Goal: Information Seeking & Learning: Learn about a topic

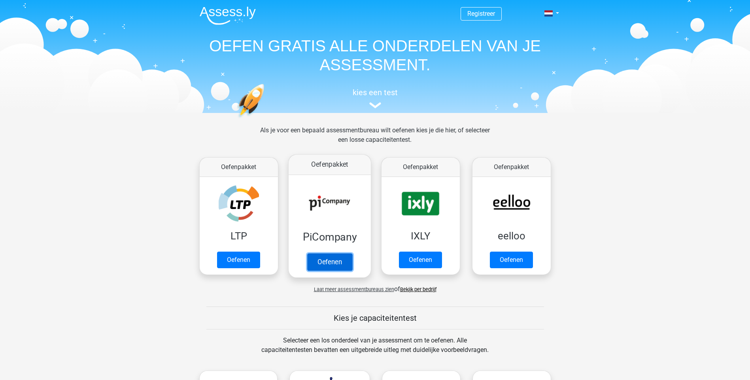
click at [321, 263] on link "Oefenen" at bounding box center [329, 261] width 45 height 17
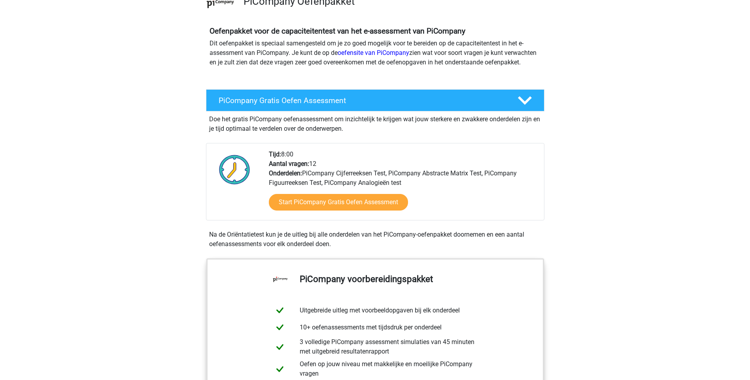
scroll to position [76, 0]
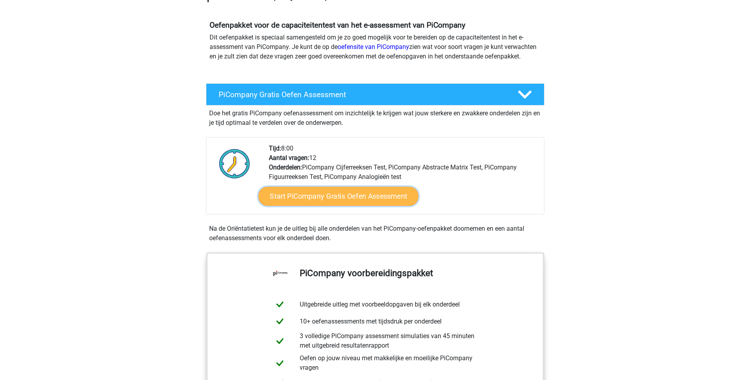
click at [353, 206] on link "Start PiCompany Gratis Oefen Assessment" at bounding box center [338, 196] width 160 height 19
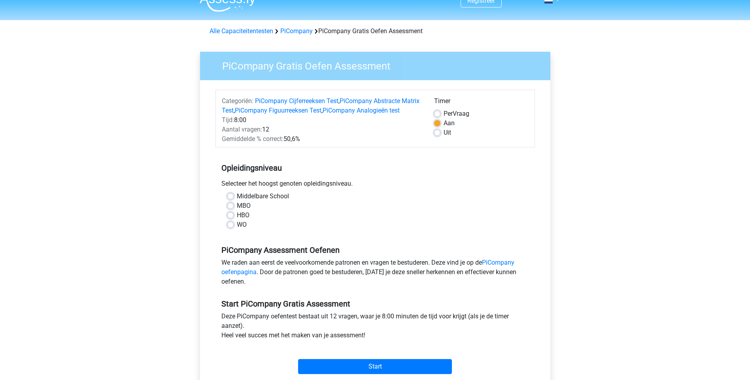
scroll to position [13, 0]
click at [237, 220] on label "HBO" at bounding box center [243, 214] width 13 height 9
click at [231, 218] on input "HBO" at bounding box center [230, 214] width 6 height 8
radio input "true"
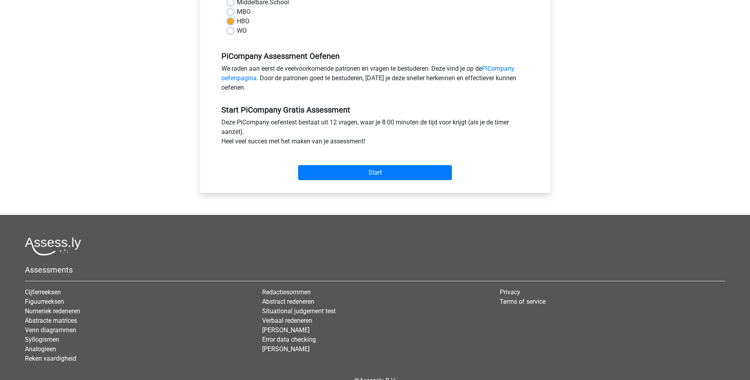
scroll to position [208, 0]
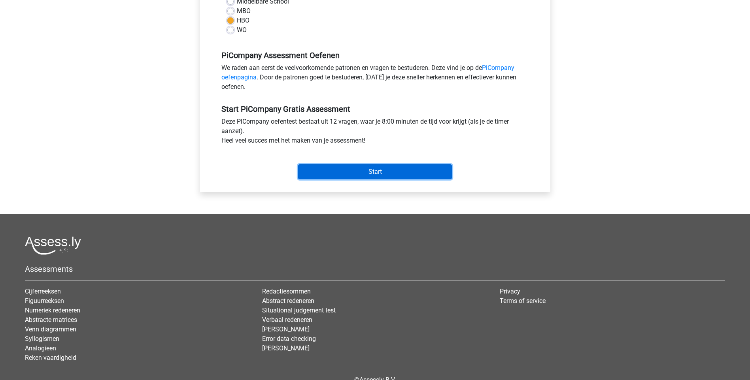
click at [360, 179] on input "Start" at bounding box center [375, 171] width 154 height 15
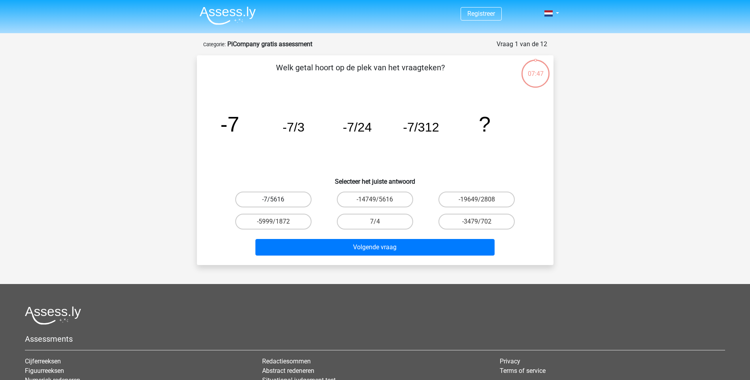
click at [290, 198] on label "-7/5616" at bounding box center [273, 200] width 76 height 16
click at [278, 200] on input "-7/5616" at bounding box center [275, 202] width 5 height 5
radio input "true"
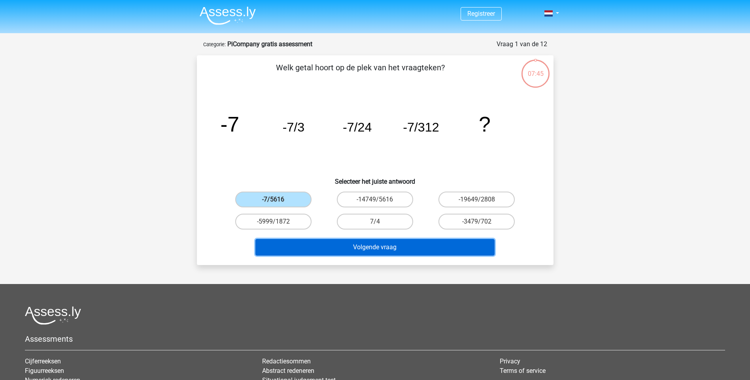
click at [347, 249] on button "Volgende vraag" at bounding box center [374, 247] width 239 height 17
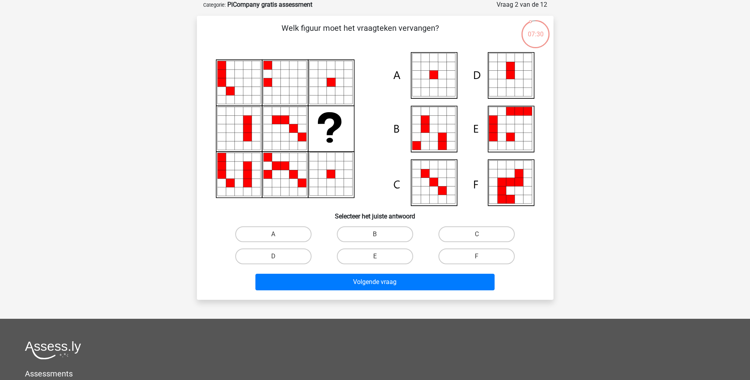
click at [433, 77] on icon at bounding box center [433, 75] width 9 height 9
click at [253, 234] on label "A" at bounding box center [273, 235] width 76 height 16
click at [273, 234] on input "A" at bounding box center [275, 236] width 5 height 5
radio input "true"
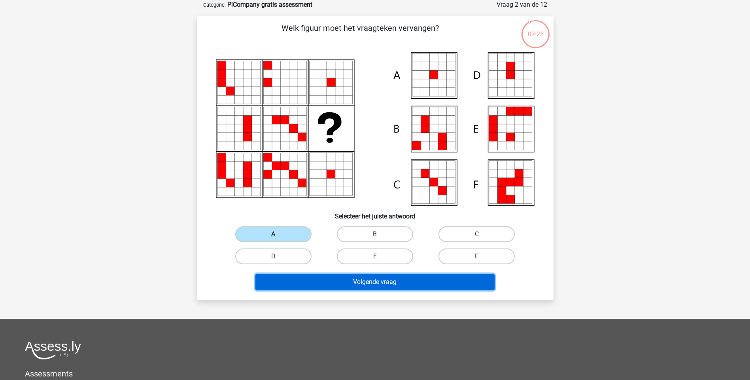
click at [345, 280] on button "Volgende vraag" at bounding box center [374, 282] width 239 height 17
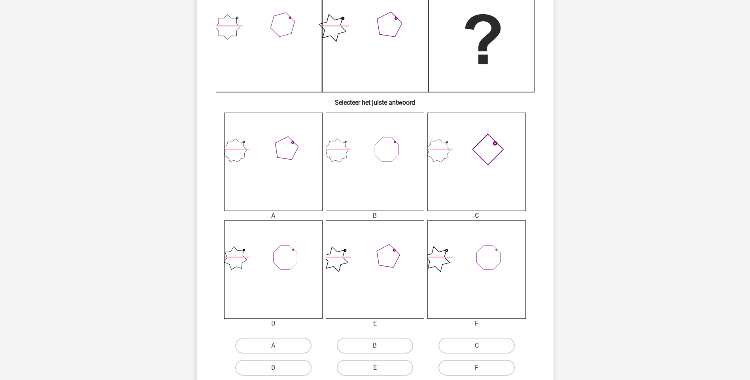
scroll to position [274, 0]
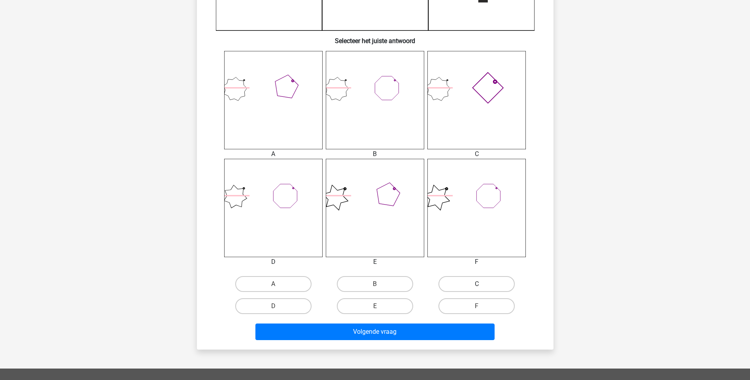
click at [476, 283] on label "C" at bounding box center [476, 284] width 76 height 16
click at [477, 284] on input "C" at bounding box center [479, 286] width 5 height 5
radio input "true"
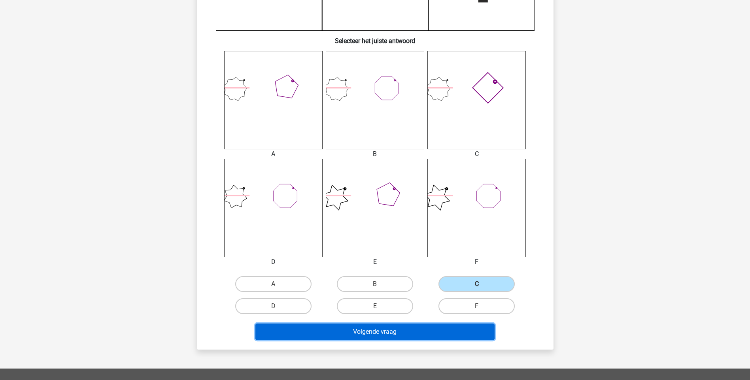
click at [416, 331] on button "Volgende vraag" at bounding box center [374, 332] width 239 height 17
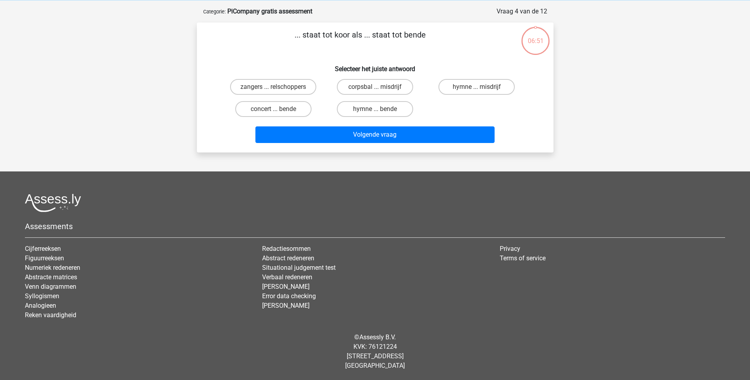
scroll to position [0, 0]
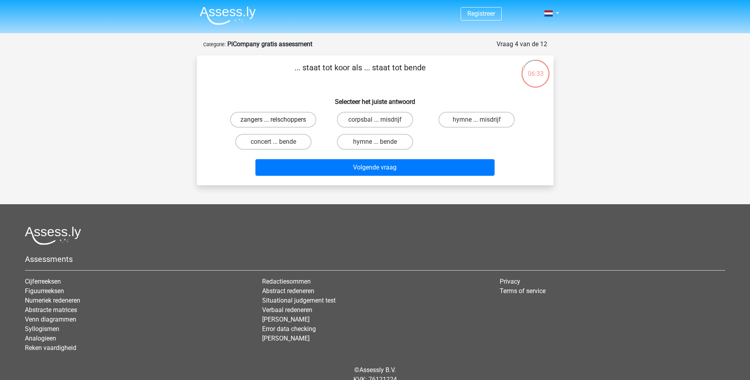
click at [255, 119] on label "zangers ... relschoppers" at bounding box center [273, 120] width 86 height 16
click at [273, 120] on input "zangers ... relschoppers" at bounding box center [275, 122] width 5 height 5
radio input "true"
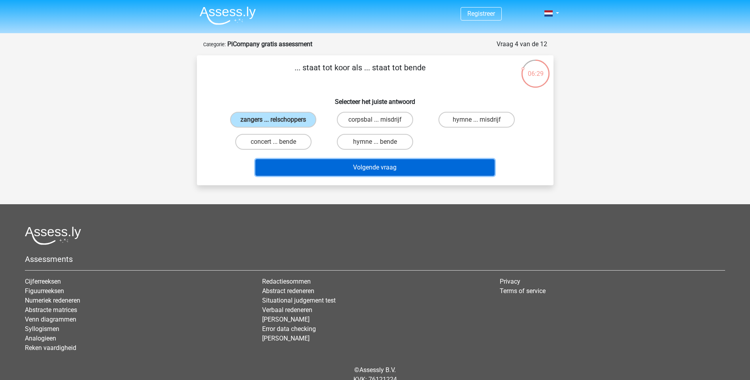
click at [371, 172] on button "Volgende vraag" at bounding box center [374, 167] width 239 height 17
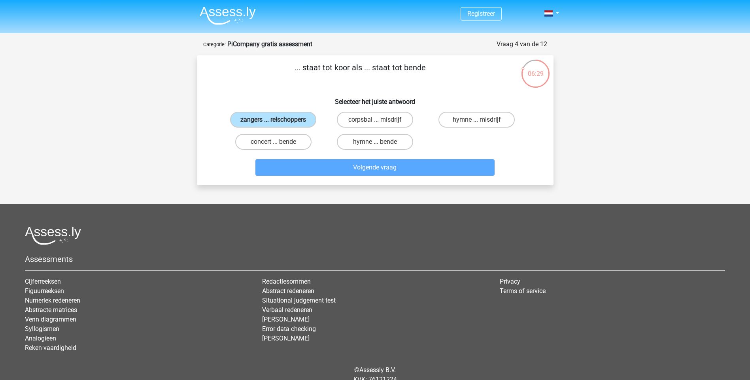
scroll to position [40, 0]
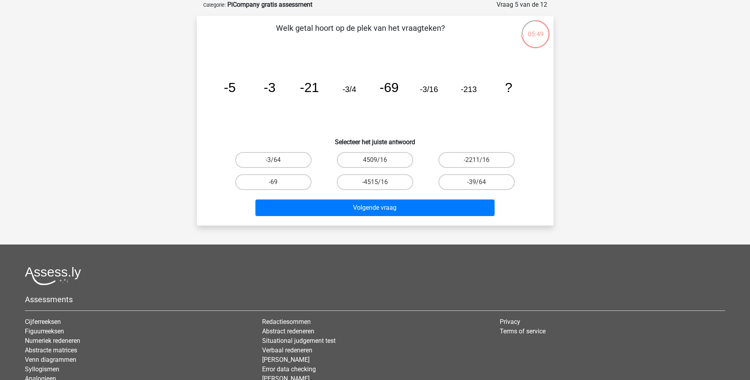
click at [276, 162] on input "-3/64" at bounding box center [275, 162] width 5 height 5
radio input "true"
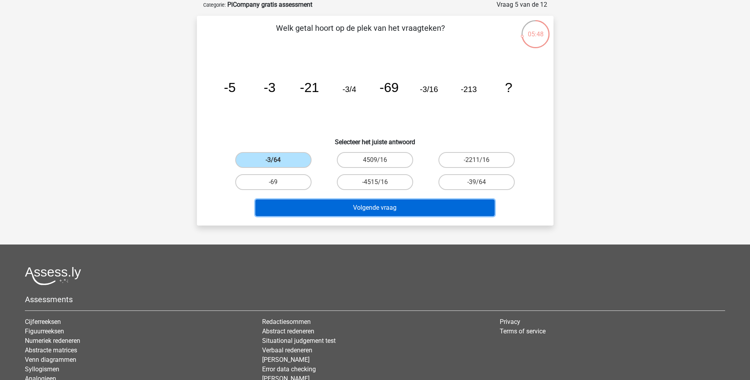
click at [342, 208] on button "Volgende vraag" at bounding box center [374, 208] width 239 height 17
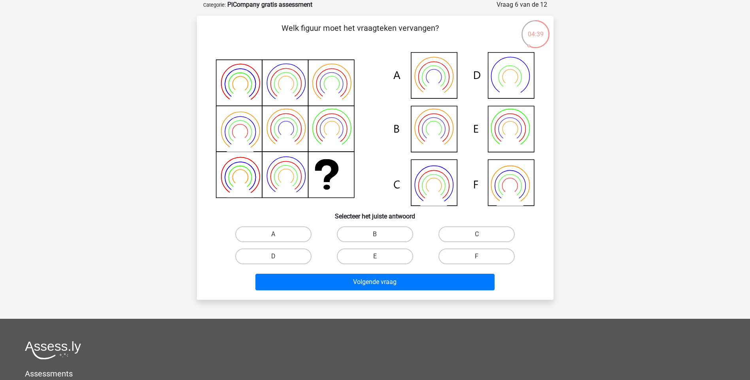
click at [432, 90] on icon at bounding box center [433, 86] width 27 height 21
click at [272, 237] on label "A" at bounding box center [273, 235] width 76 height 16
click at [273, 237] on input "A" at bounding box center [275, 236] width 5 height 5
radio input "true"
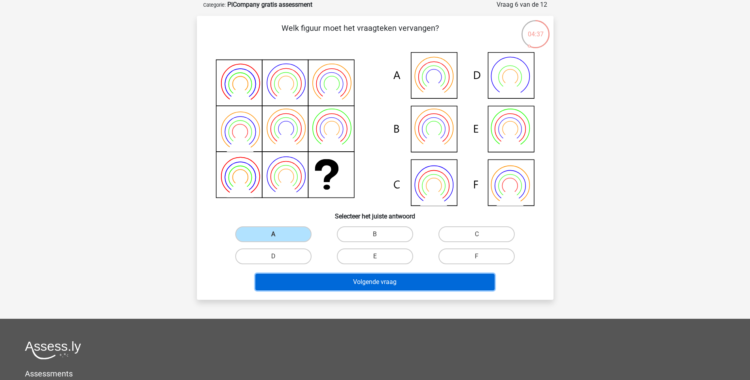
click at [355, 283] on button "Volgende vraag" at bounding box center [374, 282] width 239 height 17
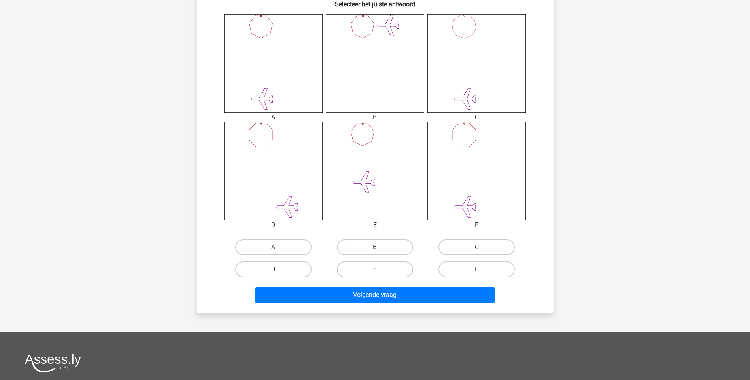
scroll to position [321, 0]
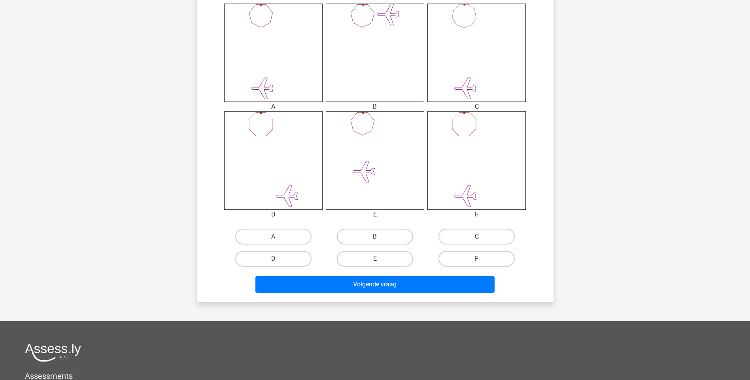
click at [368, 238] on label "B" at bounding box center [375, 237] width 76 height 16
click at [375, 238] on input "B" at bounding box center [377, 239] width 5 height 5
radio input "true"
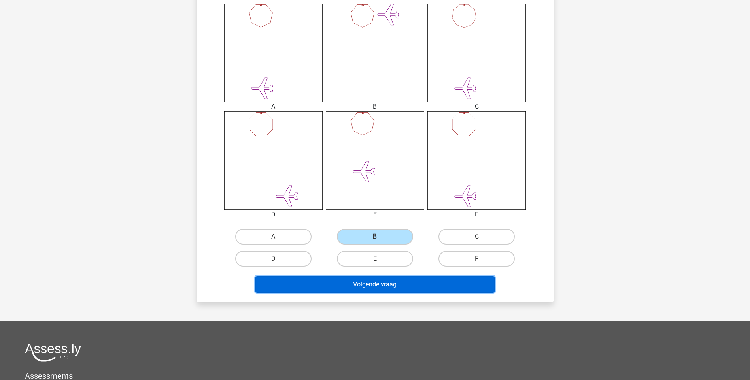
click at [370, 286] on button "Volgende vraag" at bounding box center [374, 284] width 239 height 17
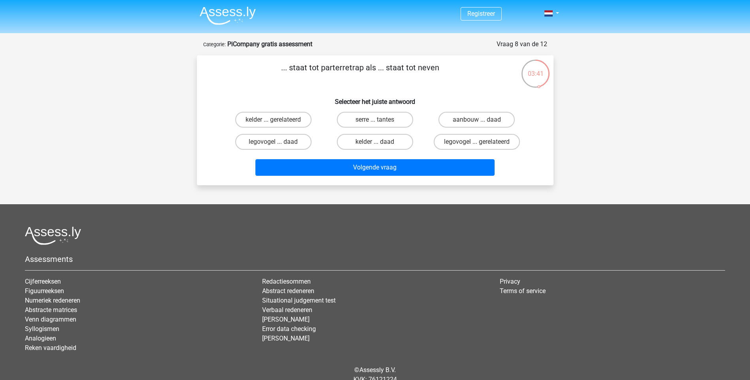
scroll to position [1, 0]
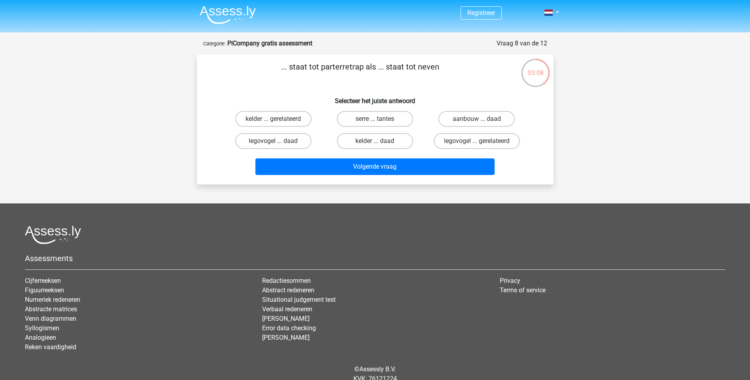
click at [277, 121] on input "kelder ... gerelateerd" at bounding box center [275, 121] width 5 height 5
radio input "true"
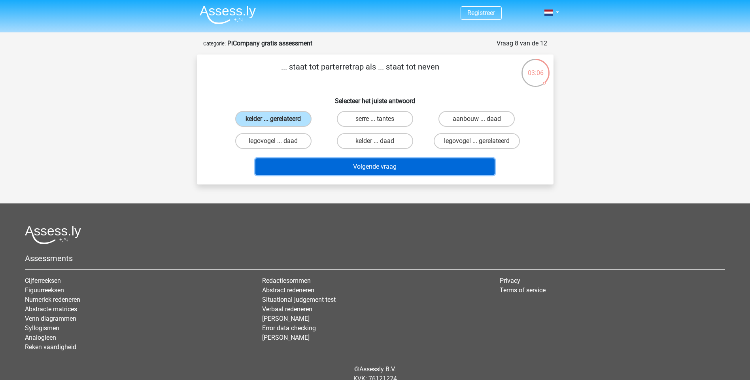
click at [333, 166] on button "Volgende vraag" at bounding box center [374, 167] width 239 height 17
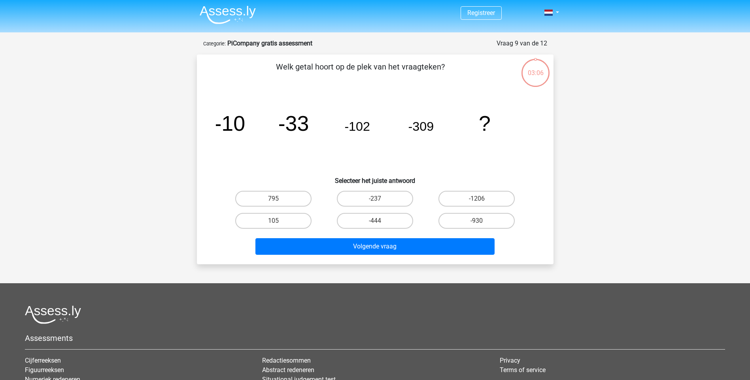
scroll to position [40, 0]
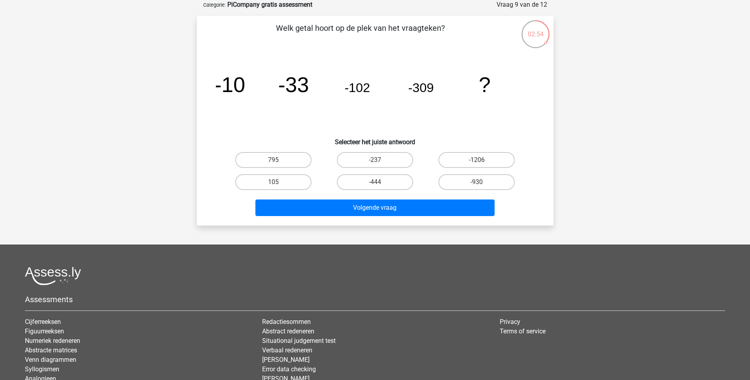
click at [482, 183] on input "-930" at bounding box center [479, 184] width 5 height 5
radio input "true"
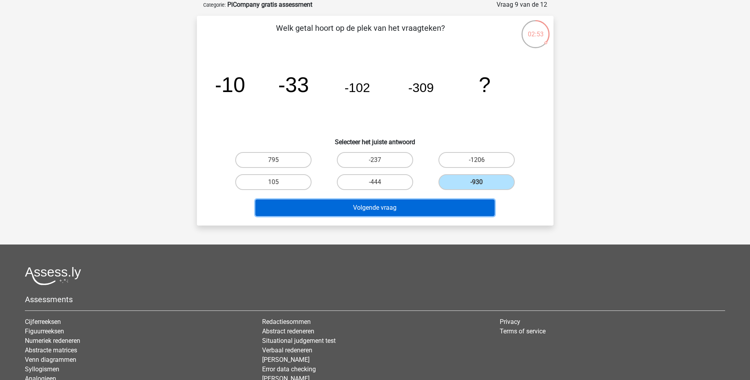
click at [410, 210] on button "Volgende vraag" at bounding box center [374, 208] width 239 height 17
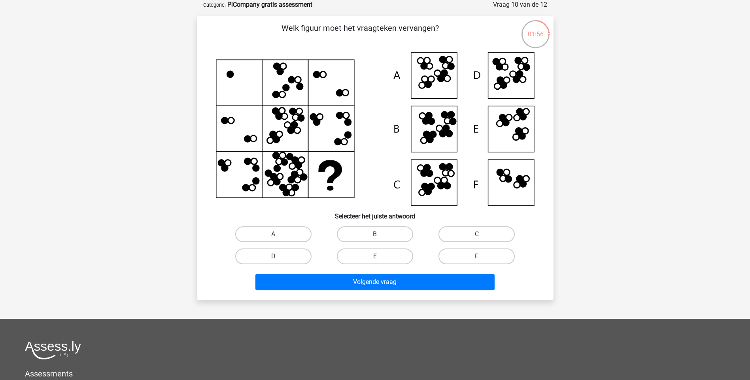
click at [428, 145] on icon at bounding box center [375, 129] width 319 height 154
click at [373, 231] on label "B" at bounding box center [375, 235] width 76 height 16
click at [375, 234] on input "B" at bounding box center [377, 236] width 5 height 5
radio input "true"
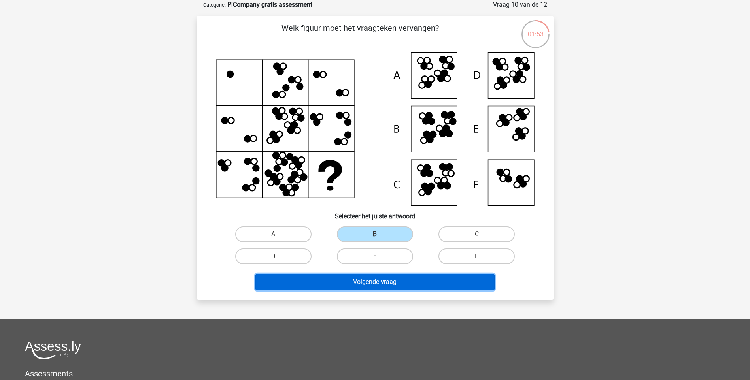
click at [369, 285] on button "Volgende vraag" at bounding box center [374, 282] width 239 height 17
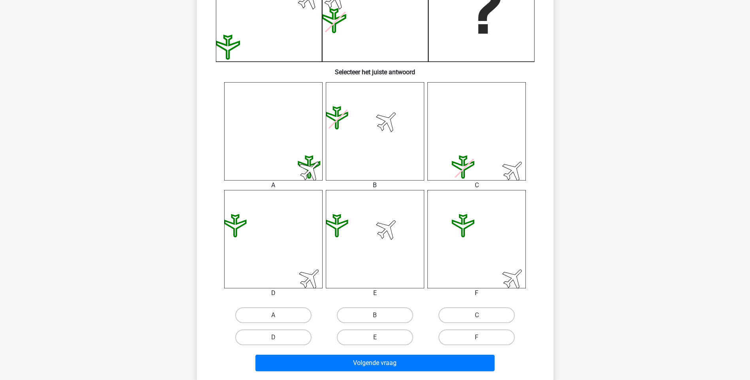
scroll to position [243, 0]
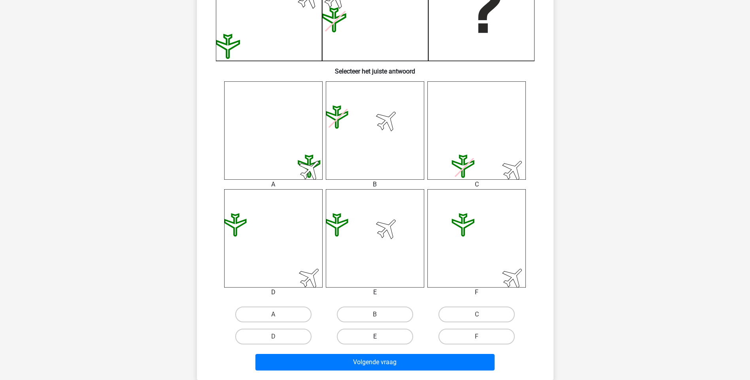
click at [375, 336] on label "E" at bounding box center [375, 337] width 76 height 16
click at [375, 337] on input "E" at bounding box center [377, 339] width 5 height 5
radio input "true"
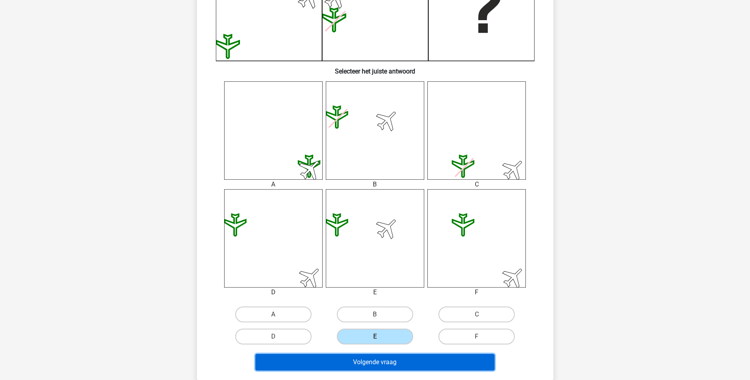
click at [376, 364] on button "Volgende vraag" at bounding box center [374, 362] width 239 height 17
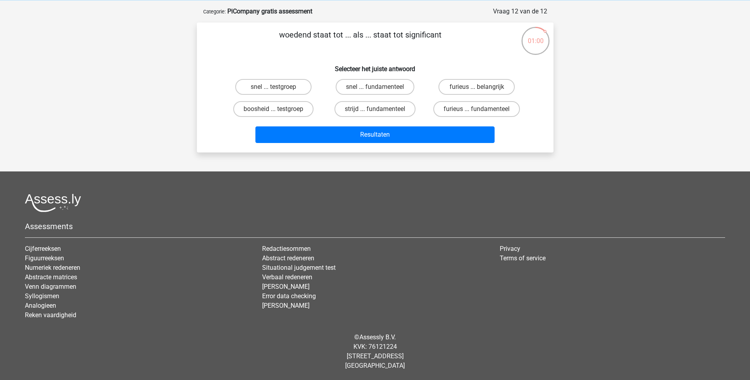
scroll to position [0, 0]
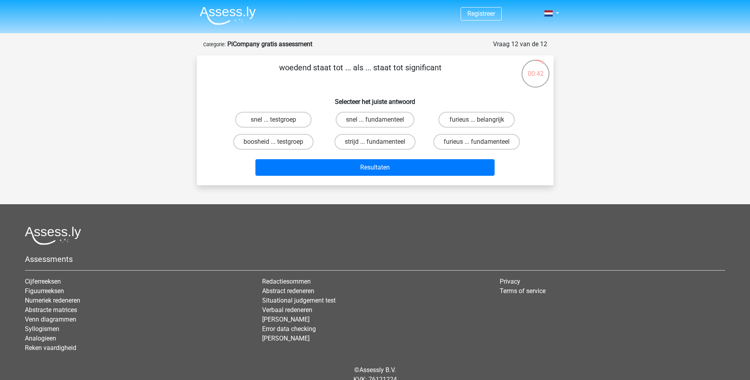
click at [373, 365] on div "© Assessly B.V. KVK: 76121224 Damrak 375, 1012 ZJ Amsterdam The Netherlands" at bounding box center [375, 384] width 712 height 51
click at [355, 364] on div "© Assessly B.V. KVK: 76121224 Damrak 375, 1012 ZJ Amsterdam The Netherlands" at bounding box center [375, 384] width 712 height 51
click at [346, 365] on div "© Assessly B.V. KVK: 76121224 Damrak 375, 1012 ZJ Amsterdam The Netherlands" at bounding box center [375, 384] width 712 height 51
click at [378, 362] on div "© Assessly B.V. KVK: 76121224 Damrak 375, 1012 ZJ Amsterdam The Netherlands" at bounding box center [375, 384] width 712 height 51
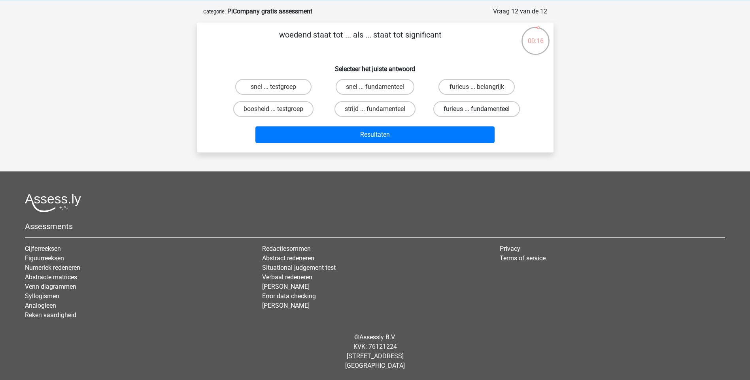
click at [454, 106] on label "furieus ... fundamenteel" at bounding box center [476, 109] width 87 height 16
click at [477, 109] on input "furieus ... fundamenteel" at bounding box center [479, 111] width 5 height 5
radio input "true"
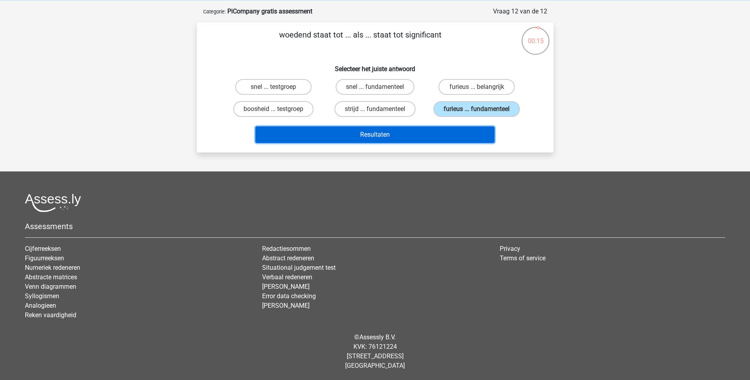
click at [394, 131] on button "Resultaten" at bounding box center [374, 135] width 239 height 17
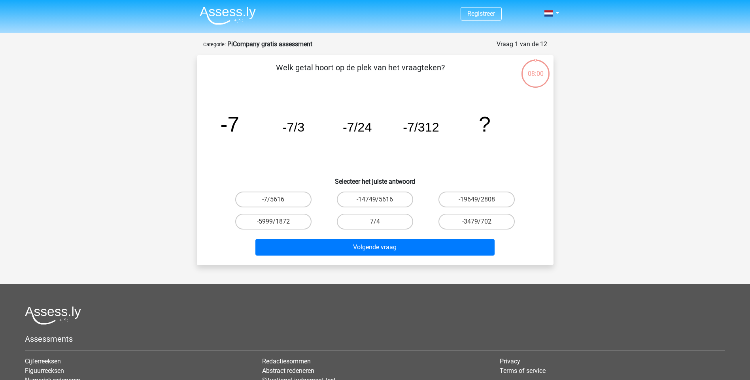
scroll to position [33, 0]
